Goal: Book appointment/travel/reservation

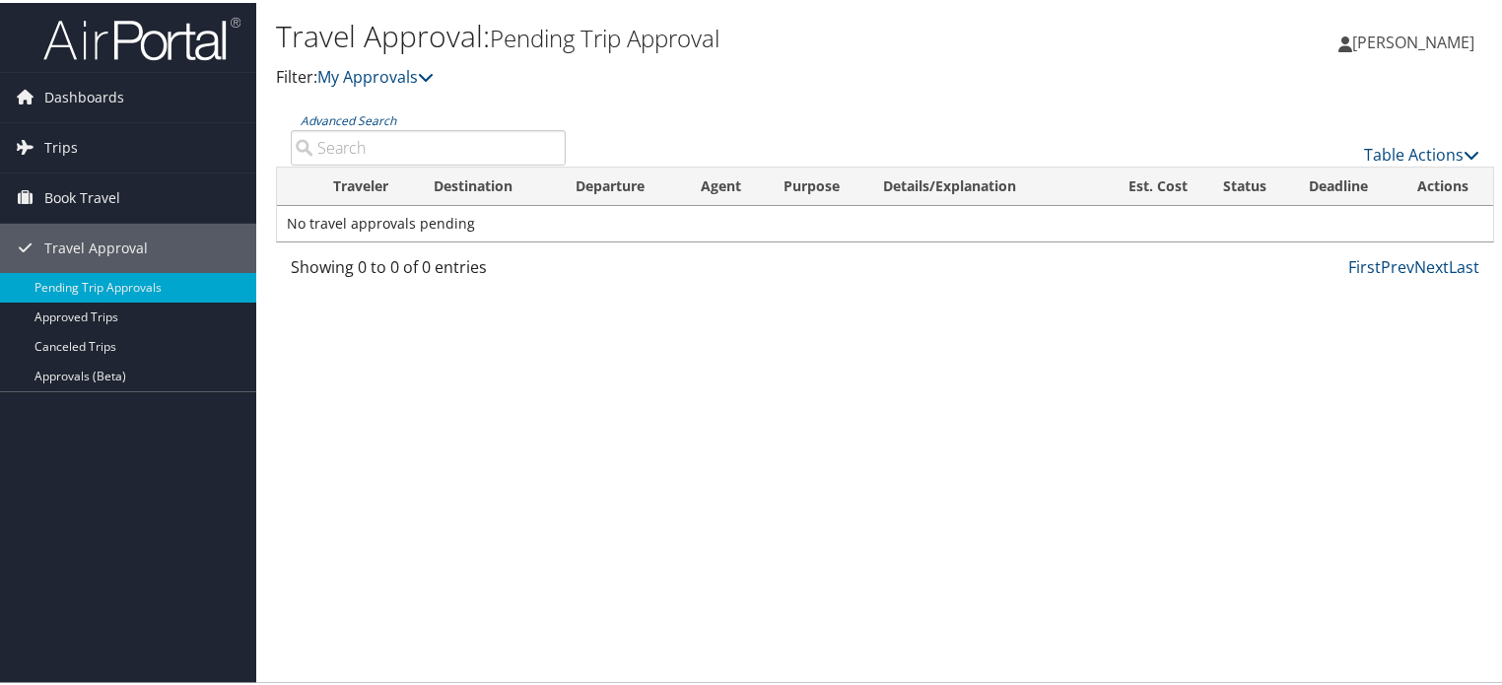
click at [589, 500] on div "Travel Approval: Pending Trip Approval Filter: My Approvals [PERSON_NAME] [PERS…" at bounding box center [885, 342] width 1258 height 685
click at [1381, 275] on link "Prev" at bounding box center [1398, 264] width 34 height 22
click at [1415, 275] on link "Next" at bounding box center [1432, 264] width 35 height 22
click at [72, 220] on span "Book Travel" at bounding box center [82, 195] width 76 height 49
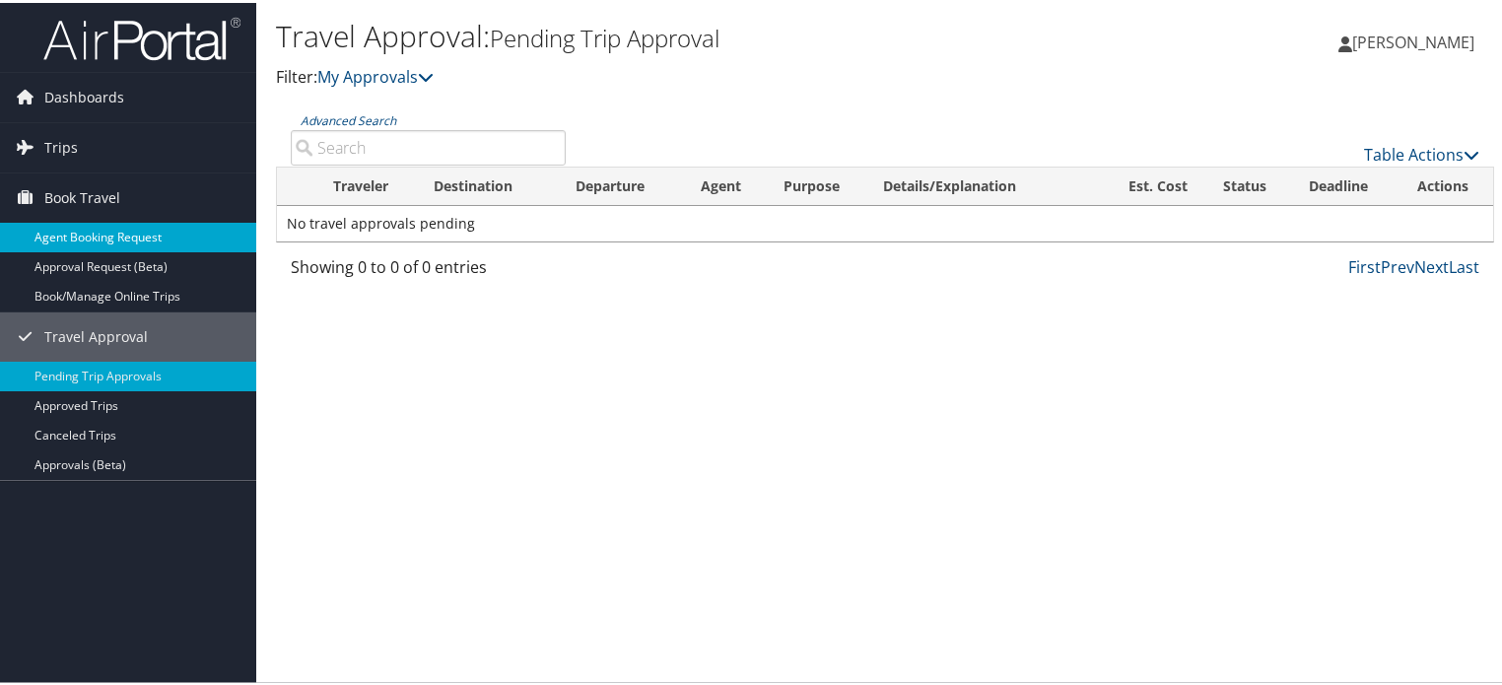
click at [198, 249] on link "Agent Booking Request" at bounding box center [128, 235] width 256 height 30
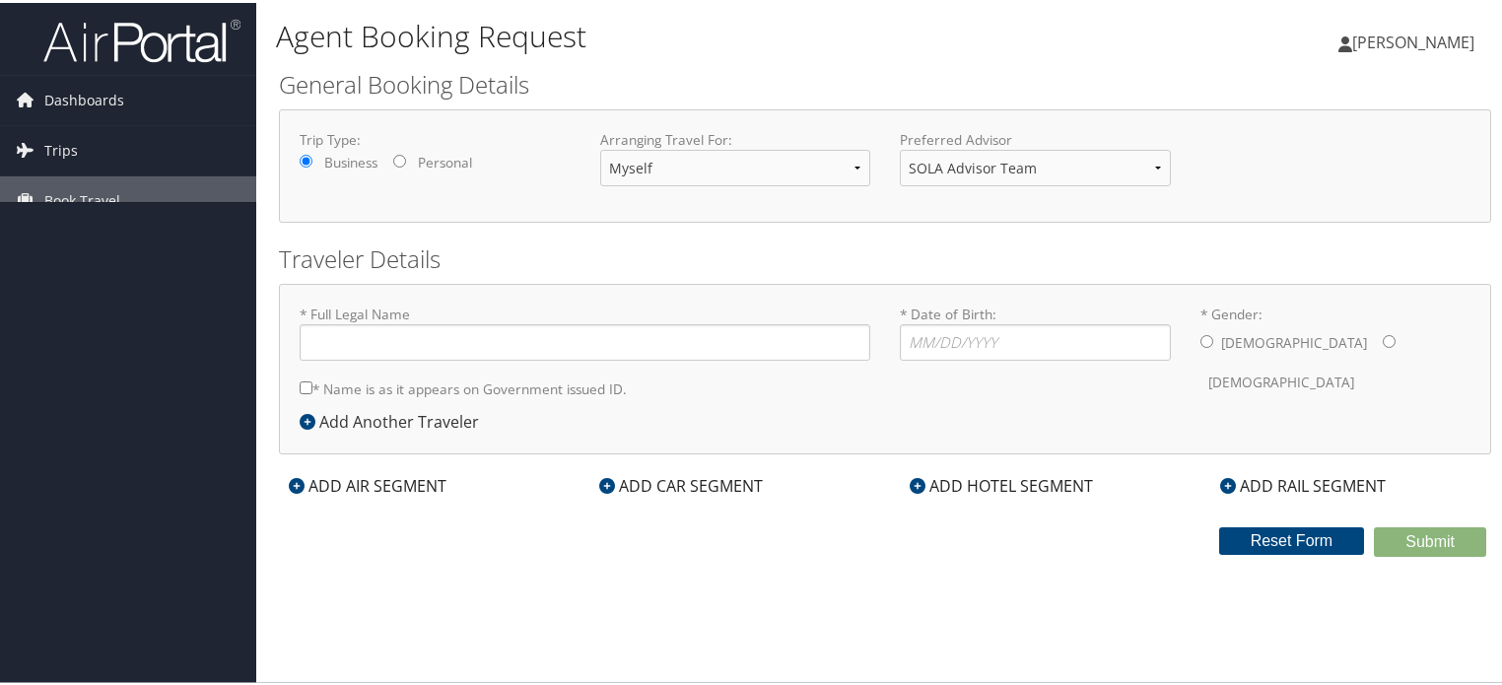
type input "Kristy Guidry"
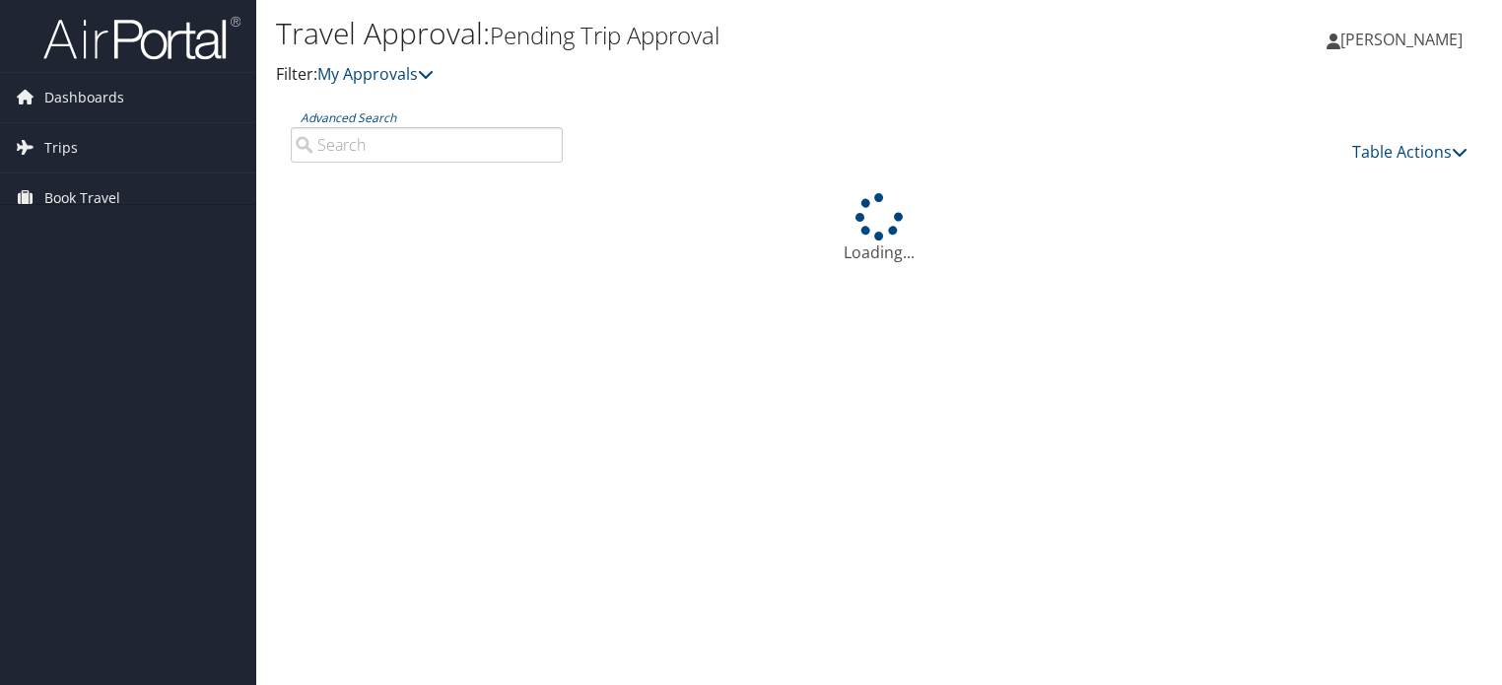
scroll to position [20, 0]
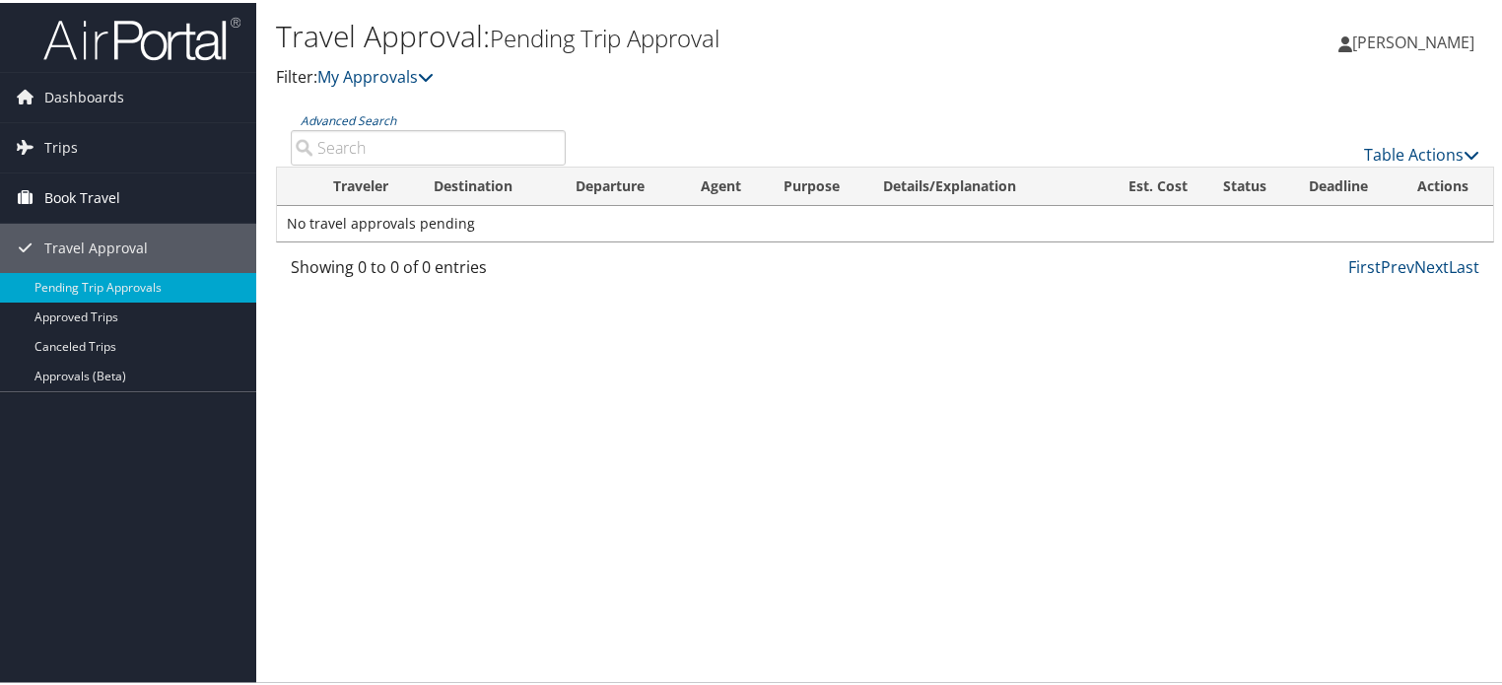
click at [99, 220] on span "Book Travel" at bounding box center [82, 195] width 76 height 49
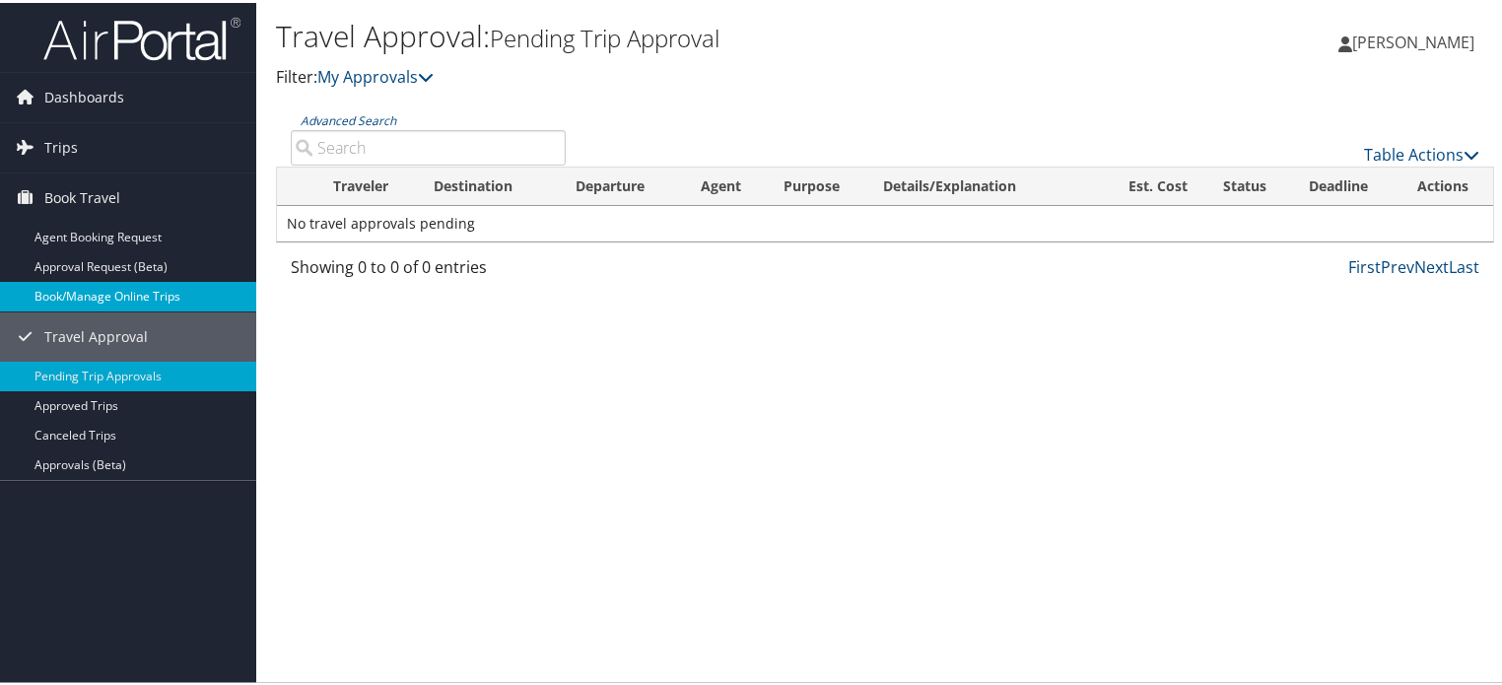
click at [104, 309] on link "Book/Manage Online Trips" at bounding box center [128, 294] width 256 height 30
